Goal: Task Accomplishment & Management: Use online tool/utility

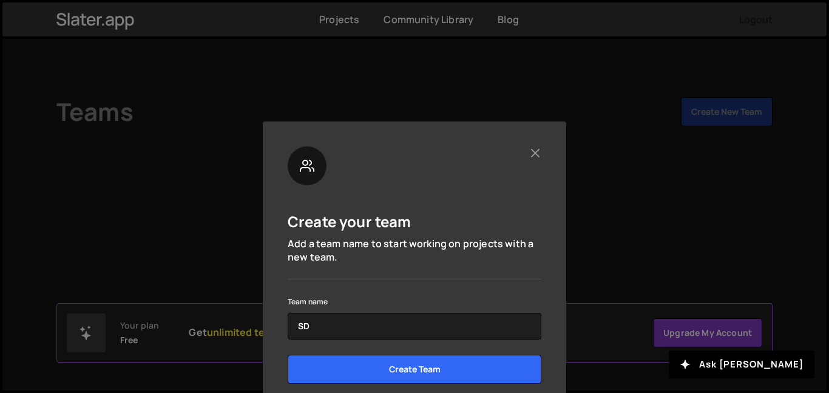
type input "S"
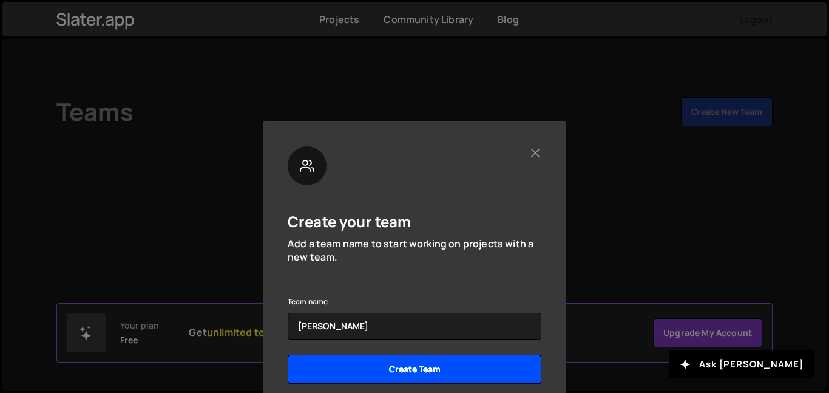
type input "[PERSON_NAME]"
click at [373, 374] on input "Create Team" at bounding box center [415, 368] width 254 height 29
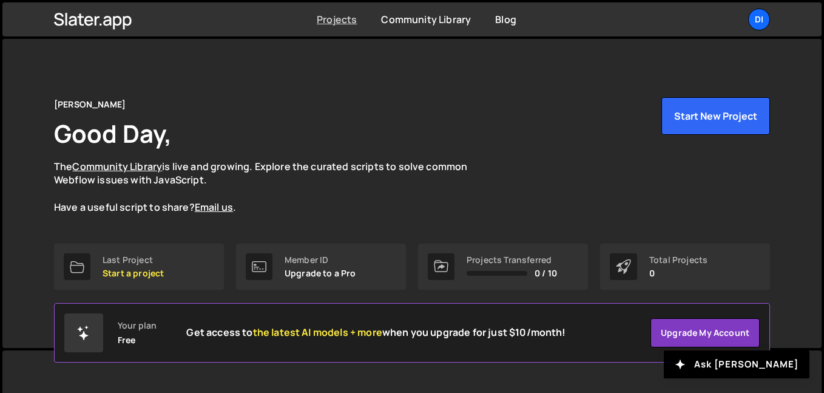
click at [345, 17] on link "Projects" at bounding box center [337, 19] width 40 height 13
click at [691, 290] on div "[PERSON_NAME] Good Day, The Community Library is live and growing. Explore the …" at bounding box center [412, 193] width 753 height 309
drag, startPoint x: 671, startPoint y: 276, endPoint x: 660, endPoint y: 260, distance: 18.7
click at [670, 275] on p "0" at bounding box center [678, 273] width 58 height 10
click at [438, 20] on link "Community Library" at bounding box center [426, 19] width 90 height 13
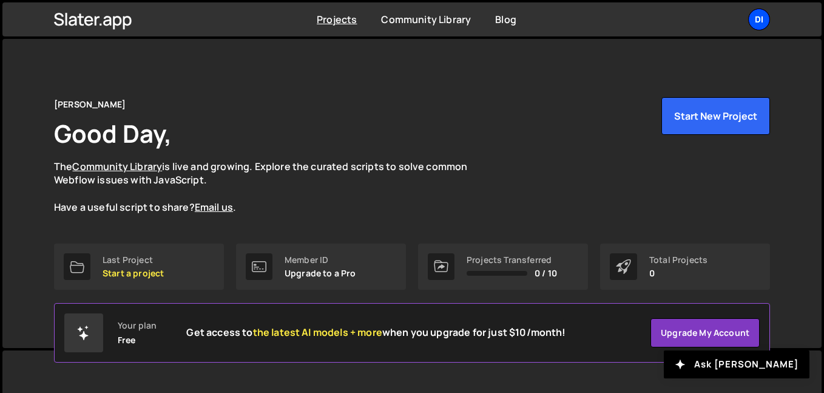
click at [762, 21] on div "Di" at bounding box center [759, 19] width 22 height 22
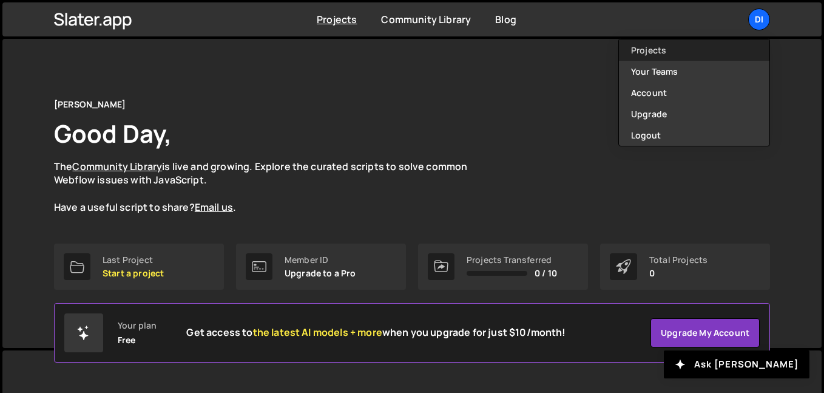
click at [669, 44] on link "Projects" at bounding box center [694, 49] width 151 height 21
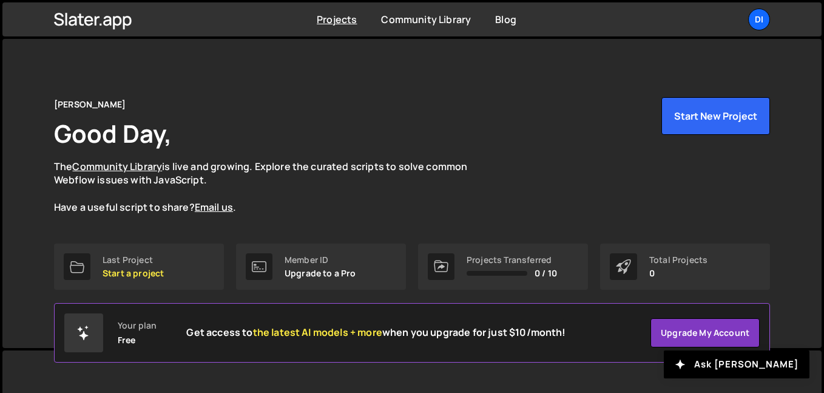
click at [771, 16] on div "Projects Community Library Blog Di Projects Your Teams Account Upgrade Logout" at bounding box center [412, 19] width 753 height 34
click at [764, 25] on div "Di" at bounding box center [759, 19] width 22 height 22
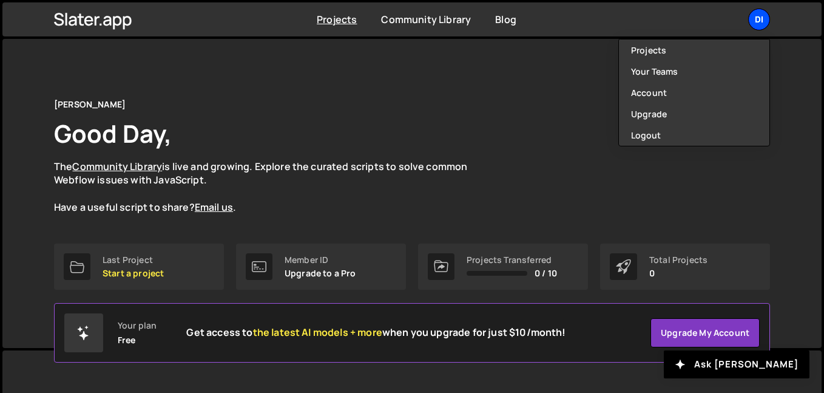
click at [760, 22] on div "Di" at bounding box center [759, 19] width 22 height 22
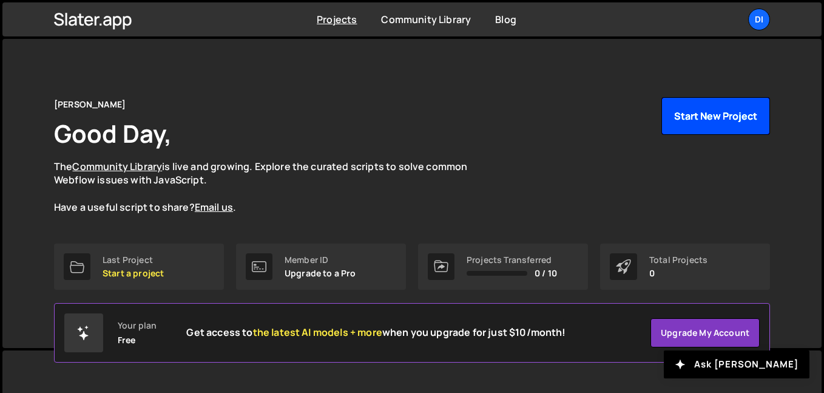
click at [709, 115] on button "Start New Project" at bounding box center [716, 116] width 109 height 38
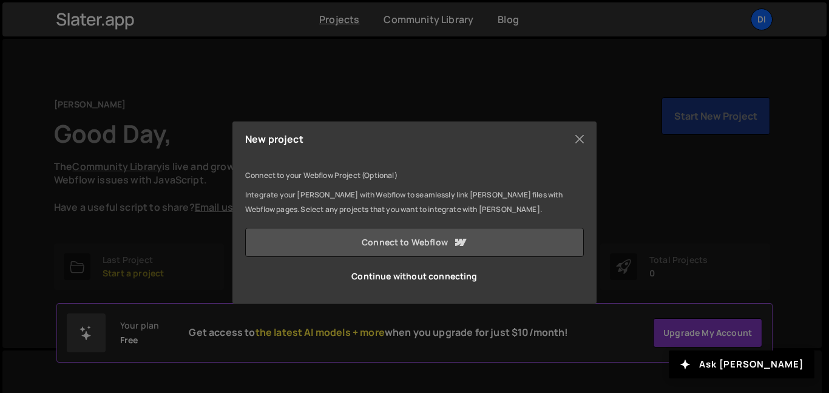
click at [418, 246] on link "Connect to Webflow" at bounding box center [414, 242] width 339 height 29
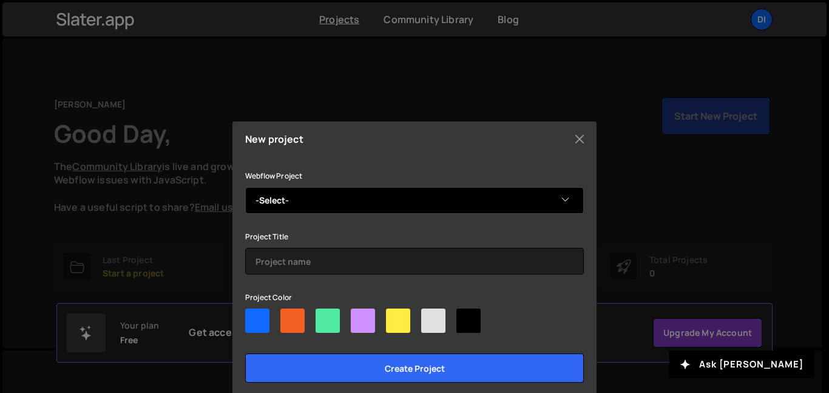
click at [569, 198] on select "-Select- Dingus's Exceptional Site" at bounding box center [414, 200] width 339 height 27
select select "68c0497716041b843d6f0a41"
click at [245, 187] on select "-Select- Dingus's Exceptional Site" at bounding box center [414, 200] width 339 height 27
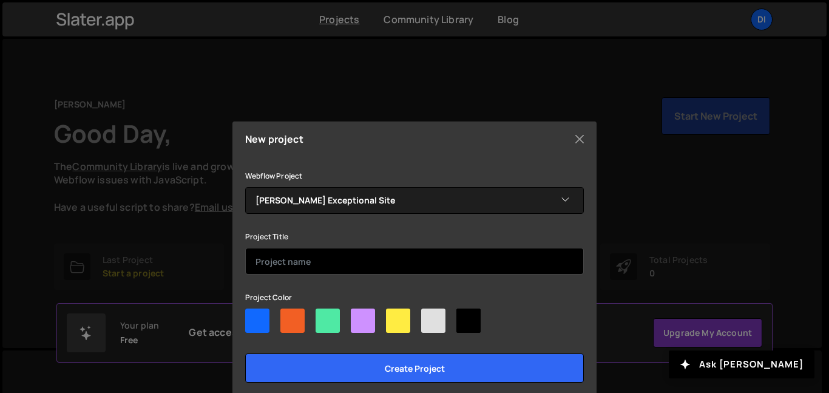
click at [532, 262] on input "text" at bounding box center [414, 261] width 339 height 27
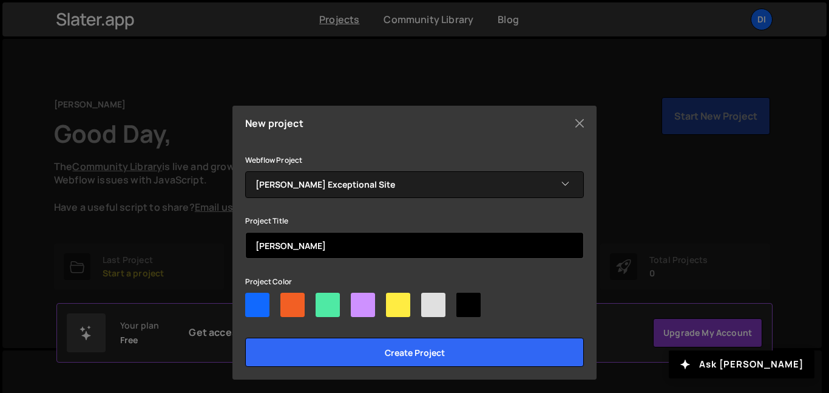
scroll to position [19, 0]
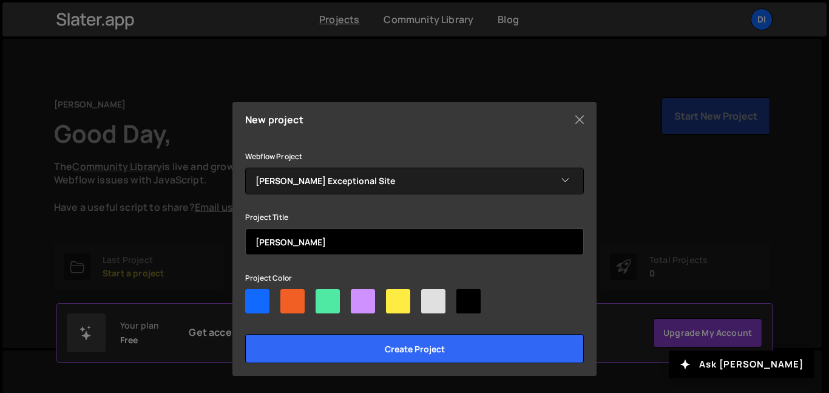
type input "[PERSON_NAME]"
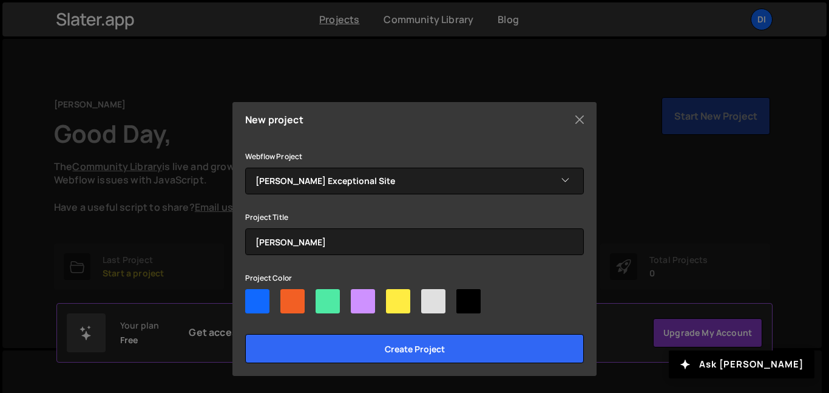
click at [463, 300] on div at bounding box center [468, 301] width 24 height 24
click at [463, 297] on input"] "radio" at bounding box center [460, 293] width 8 height 8
radio input"] "true"
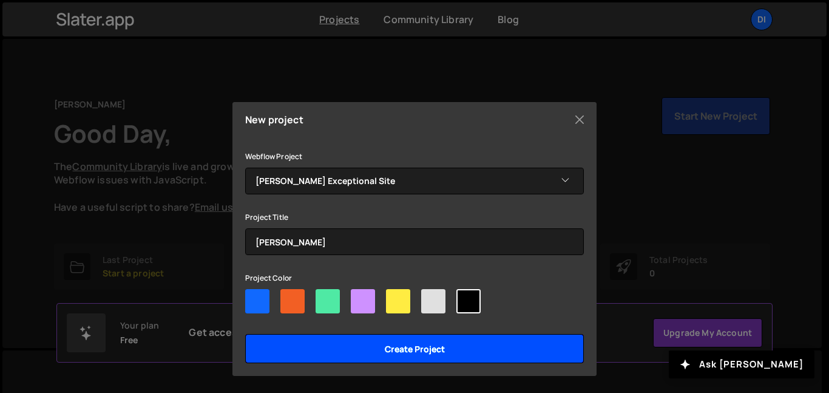
click at [425, 344] on input "Create project" at bounding box center [414, 348] width 339 height 29
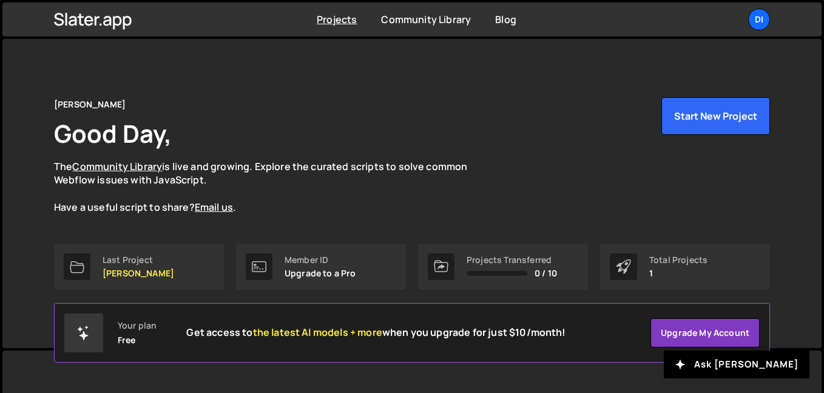
click at [653, 278] on div "Total Projects 1" at bounding box center [685, 266] width 170 height 46
click at [668, 262] on div "Total Projects" at bounding box center [678, 260] width 58 height 10
click at [118, 281] on link "Last Project Dingus" at bounding box center [139, 266] width 170 height 46
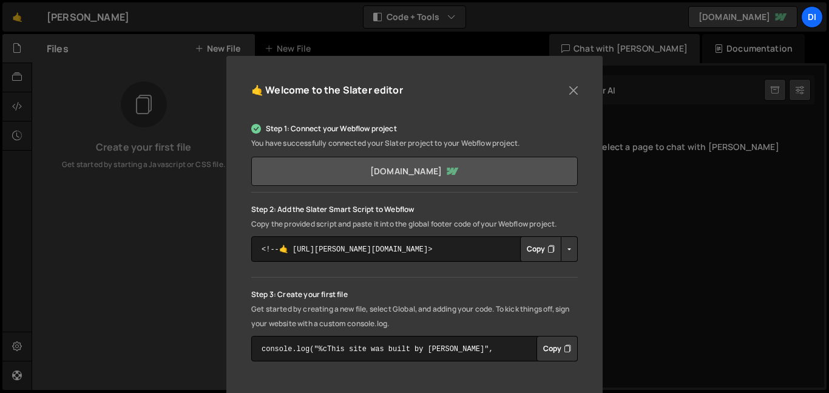
scroll to position [100, 0]
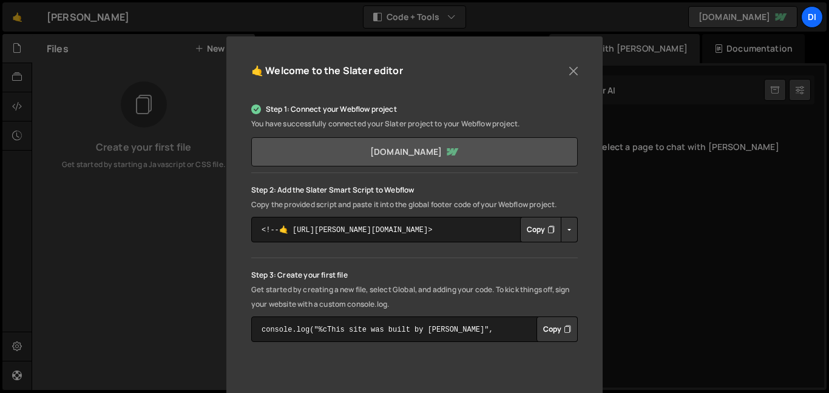
click at [482, 152] on link "[DOMAIN_NAME]" at bounding box center [414, 151] width 327 height 29
